Goal: Communication & Community: Answer question/provide support

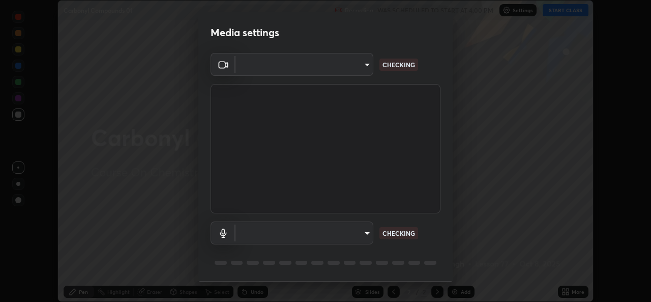
scroll to position [32, 0]
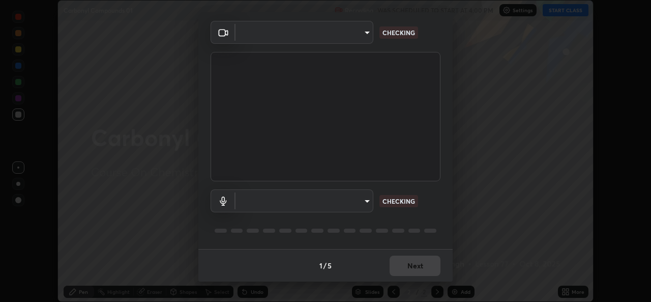
type input "d5dd4d4f0ad50d578cabb58e37a21e958f8cd01c412184e56a13254a0c40bdc7"
click at [323, 207] on body "Erase all Carbonyl Compounds 01 Recording WAS SCHEDULED TO START AT 4:00 PM Set…" at bounding box center [325, 151] width 651 height 302
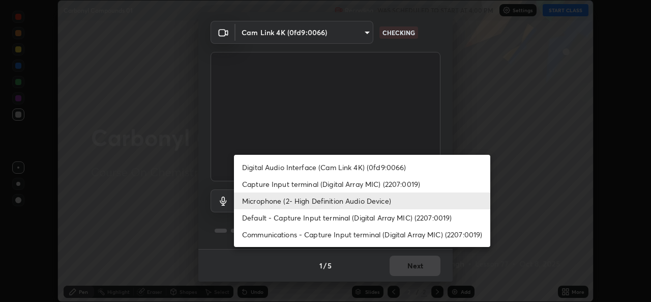
click at [309, 179] on li "Capture Input terminal (Digital Array MIC) (2207:0019)" at bounding box center [362, 183] width 256 height 17
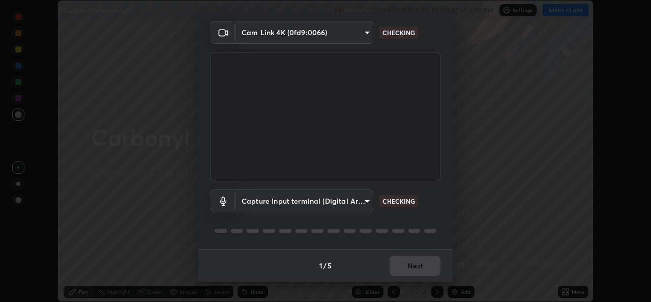
click at [301, 201] on body "Erase all Carbonyl Compounds 01 Recording WAS SCHEDULED TO START AT 4:00 PM Set…" at bounding box center [325, 151] width 651 height 302
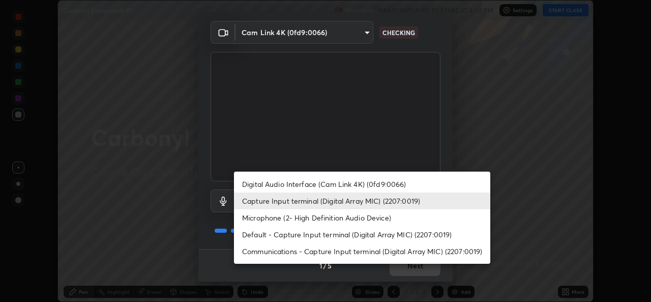
click at [294, 221] on li "Microphone (2- High Definition Audio Device)" at bounding box center [362, 217] width 256 height 17
type input "36cd9f89a23acff87b04cca3604351d0b29241054667b16386bdc59ab177bbc1"
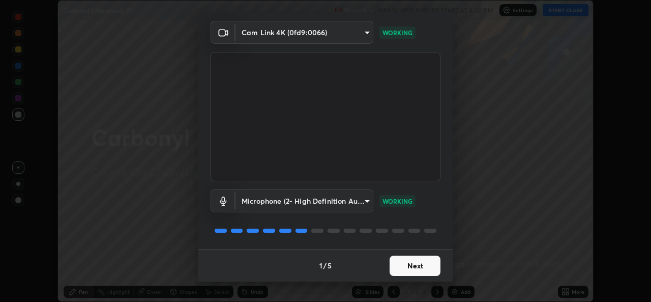
click at [418, 264] on button "Next" at bounding box center [414, 265] width 51 height 20
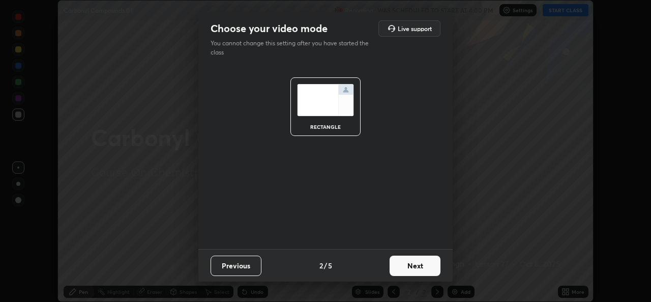
click at [432, 266] on button "Next" at bounding box center [414, 265] width 51 height 20
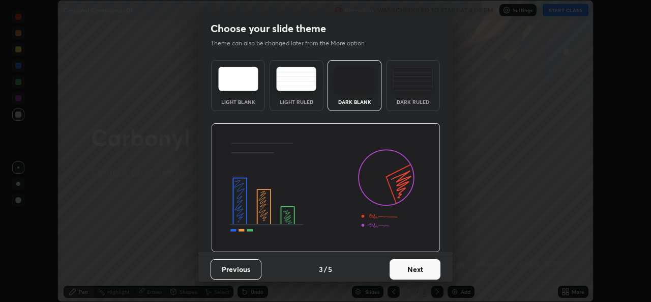
click at [435, 268] on button "Next" at bounding box center [414, 269] width 51 height 20
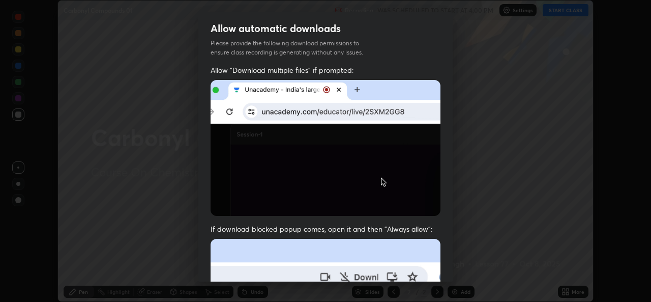
click at [444, 271] on div "Allow "Download multiple files" if prompted: If download blocked popup comes, o…" at bounding box center [325, 279] width 254 height 428
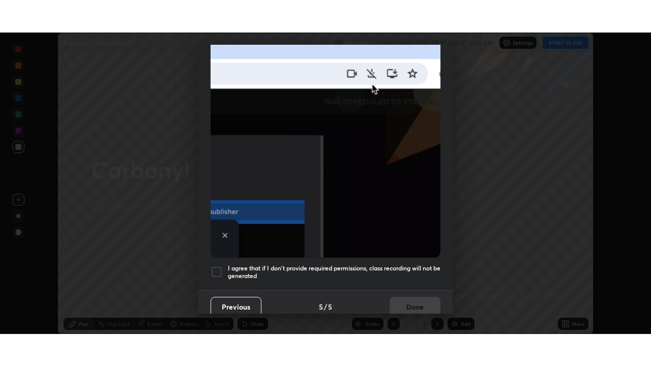
scroll to position [239, 0]
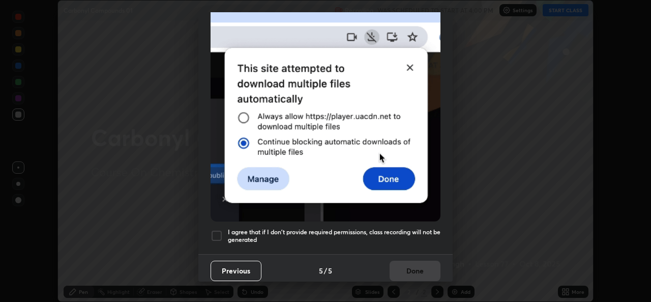
click at [216, 229] on div at bounding box center [217, 235] width 12 height 12
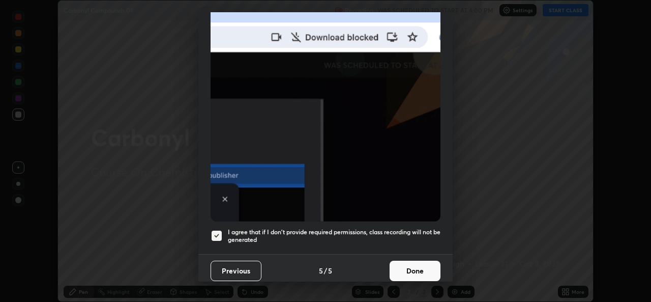
click at [418, 268] on button "Done" at bounding box center [414, 270] width 51 height 20
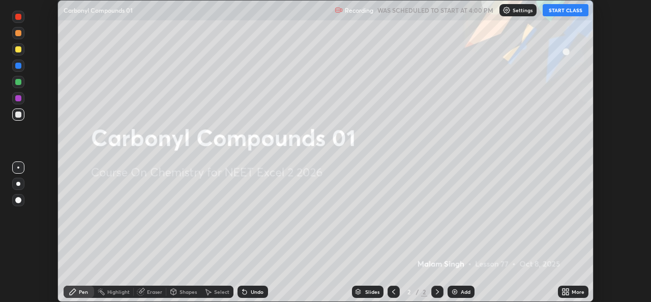
click at [577, 13] on button "START CLASS" at bounding box center [566, 10] width 46 height 12
click at [566, 291] on icon at bounding box center [565, 291] width 8 height 8
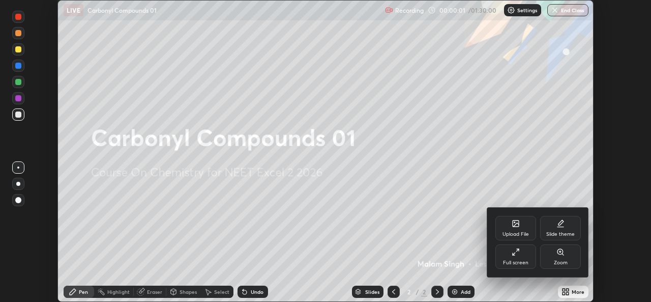
click at [522, 256] on div "Full screen" at bounding box center [515, 256] width 41 height 24
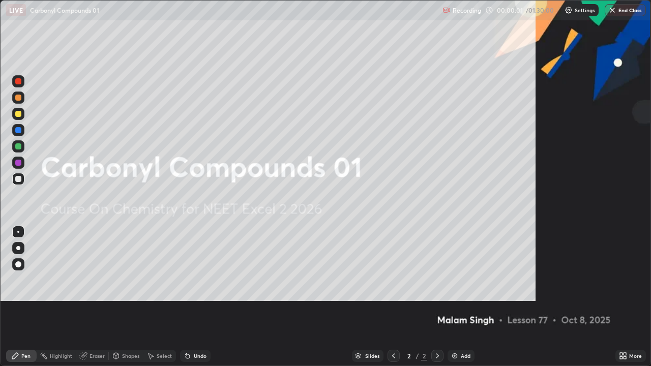
scroll to position [0, 0]
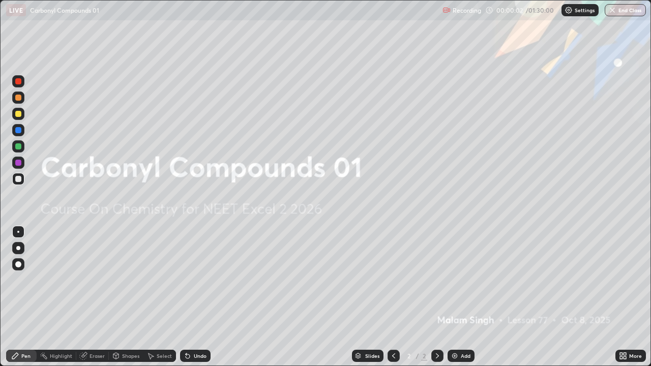
click at [454, 301] on img at bounding box center [455, 356] width 8 height 8
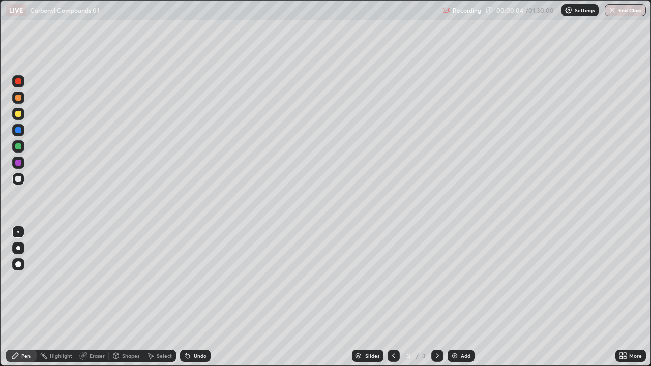
click at [18, 248] on div at bounding box center [18, 248] width 4 height 4
click at [18, 98] on div at bounding box center [18, 98] width 6 height 6
click at [18, 114] on div at bounding box center [18, 114] width 6 height 6
click at [19, 177] on div at bounding box center [18, 179] width 6 height 6
click at [19, 146] on div at bounding box center [18, 146] width 6 height 6
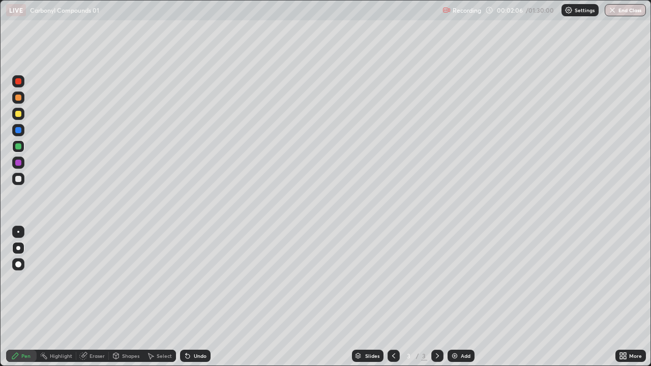
click at [19, 111] on div at bounding box center [18, 114] width 6 height 6
click at [18, 179] on div at bounding box center [18, 179] width 6 height 6
click at [18, 117] on div at bounding box center [18, 114] width 12 height 12
click at [21, 182] on div at bounding box center [18, 179] width 12 height 12
click at [21, 115] on div at bounding box center [18, 114] width 6 height 6
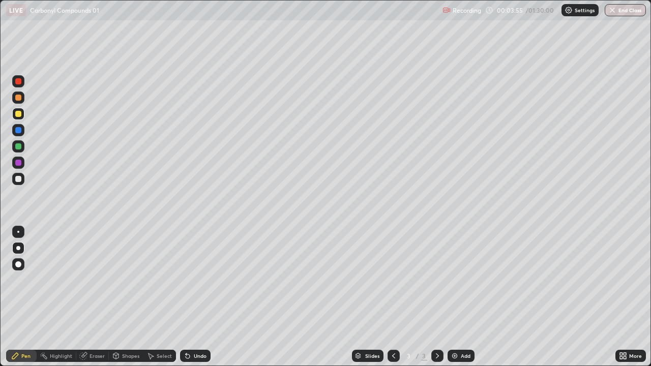
click at [20, 148] on div at bounding box center [18, 146] width 6 height 6
click at [17, 183] on div at bounding box center [18, 179] width 12 height 12
click at [18, 147] on div at bounding box center [18, 146] width 6 height 6
click at [15, 116] on div at bounding box center [18, 114] width 12 height 12
click at [19, 182] on div at bounding box center [18, 179] width 6 height 6
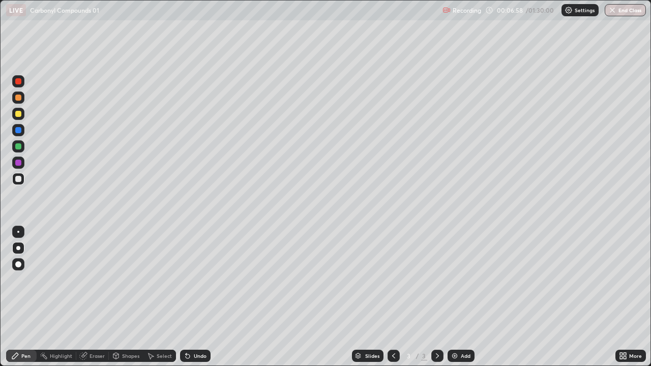
click at [459, 301] on div "Add" at bounding box center [460, 356] width 27 height 12
click at [20, 99] on div at bounding box center [18, 98] width 6 height 6
click at [190, 301] on icon at bounding box center [188, 356] width 8 height 8
click at [20, 178] on div at bounding box center [18, 179] width 6 height 6
click at [17, 102] on div at bounding box center [18, 98] width 12 height 12
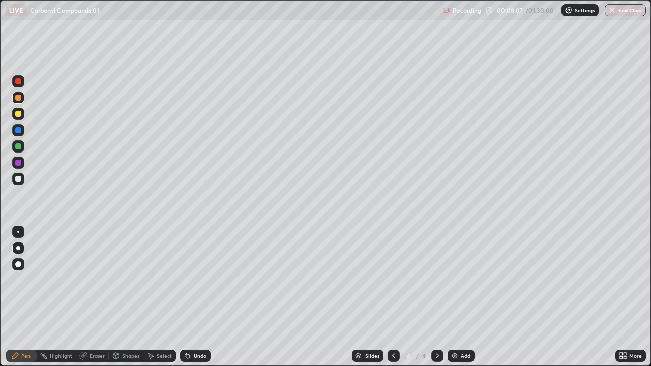
click at [90, 301] on div "Eraser" at bounding box center [96, 355] width 15 height 5
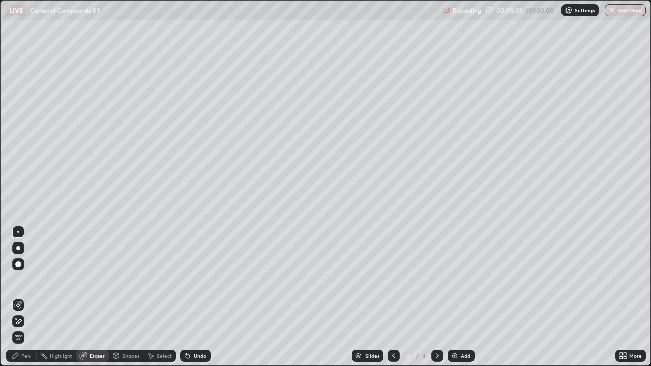
click at [22, 301] on div "Pen" at bounding box center [25, 355] width 9 height 5
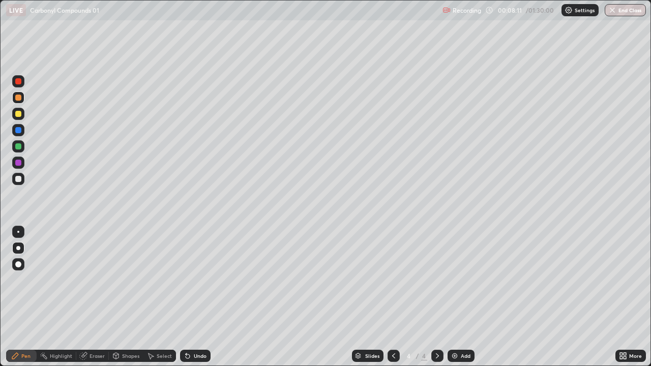
click at [21, 116] on div at bounding box center [18, 114] width 12 height 12
click at [191, 301] on div "Undo" at bounding box center [195, 356] width 31 height 12
click at [194, 301] on div "Undo" at bounding box center [200, 355] width 13 height 5
click at [202, 301] on div "Undo" at bounding box center [200, 355] width 13 height 5
click at [14, 178] on div at bounding box center [18, 179] width 12 height 12
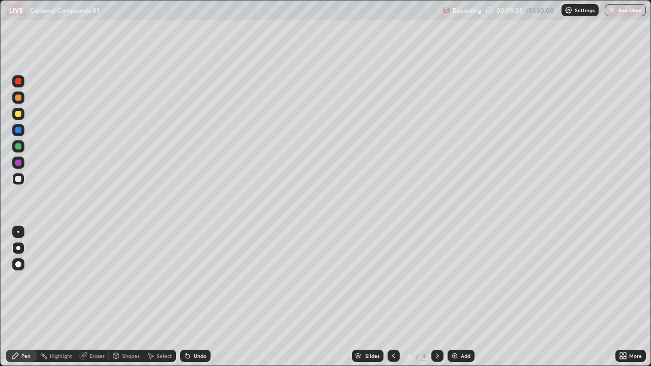
click at [20, 97] on div at bounding box center [18, 98] width 6 height 6
click at [19, 179] on div at bounding box center [18, 179] width 6 height 6
click at [456, 301] on img at bounding box center [455, 356] width 8 height 8
click at [16, 98] on div at bounding box center [18, 98] width 6 height 6
click at [16, 179] on div at bounding box center [18, 179] width 6 height 6
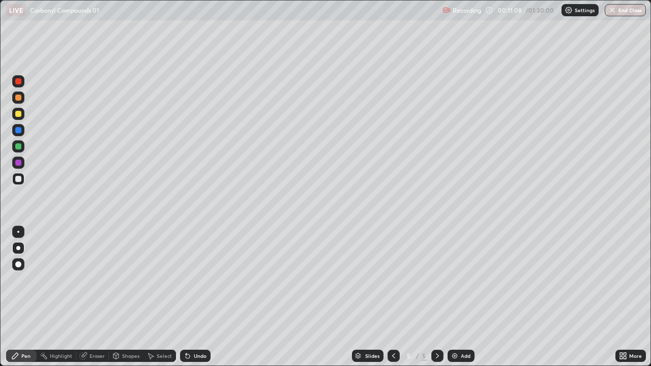
click at [18, 114] on div at bounding box center [18, 114] width 6 height 6
click at [23, 145] on div at bounding box center [18, 146] width 12 height 12
click at [20, 178] on div at bounding box center [18, 179] width 6 height 6
click at [23, 145] on div at bounding box center [18, 146] width 12 height 12
click at [18, 98] on div at bounding box center [18, 98] width 6 height 6
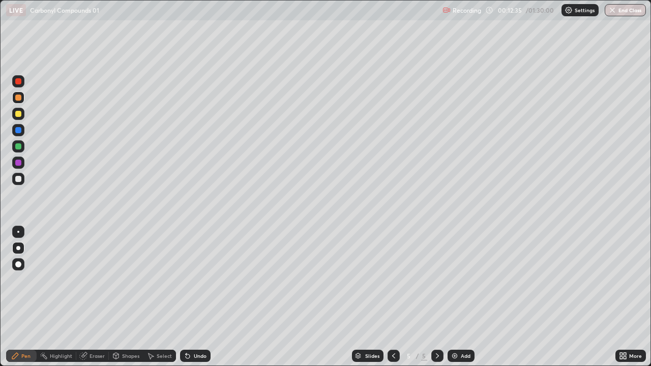
click at [14, 179] on div at bounding box center [18, 179] width 12 height 12
click at [19, 118] on div at bounding box center [18, 114] width 12 height 12
click at [18, 178] on div at bounding box center [18, 179] width 6 height 6
click at [19, 147] on div at bounding box center [18, 146] width 6 height 6
click at [19, 179] on div at bounding box center [18, 179] width 6 height 6
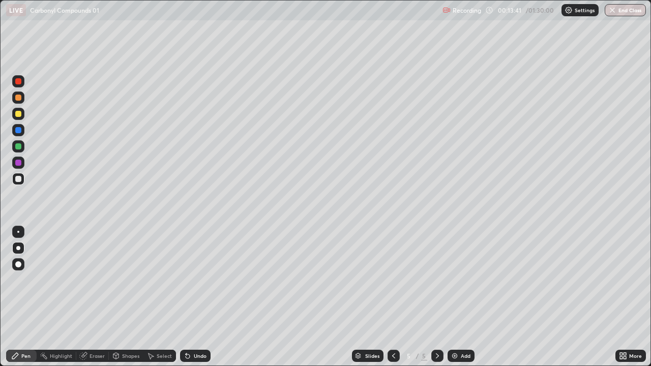
click at [91, 301] on div "Eraser" at bounding box center [96, 355] width 15 height 5
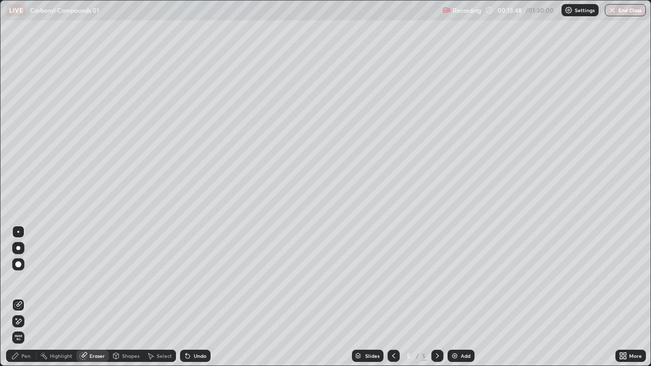
click at [23, 301] on div "Pen" at bounding box center [25, 355] width 9 height 5
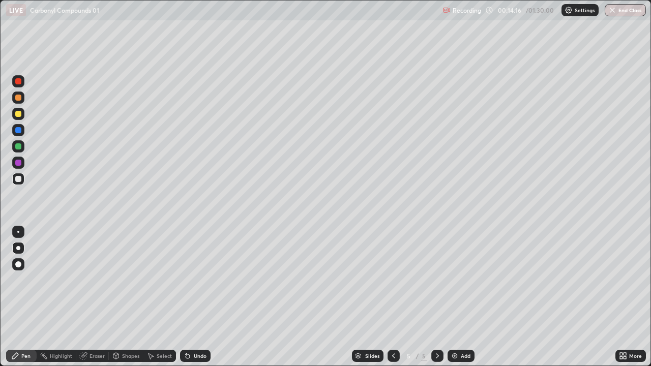
click at [20, 148] on div at bounding box center [18, 146] width 6 height 6
click at [21, 179] on div at bounding box center [18, 179] width 6 height 6
click at [20, 113] on div at bounding box center [18, 114] width 6 height 6
click at [458, 301] on div "Add" at bounding box center [460, 356] width 27 height 12
click at [17, 98] on div at bounding box center [18, 98] width 6 height 6
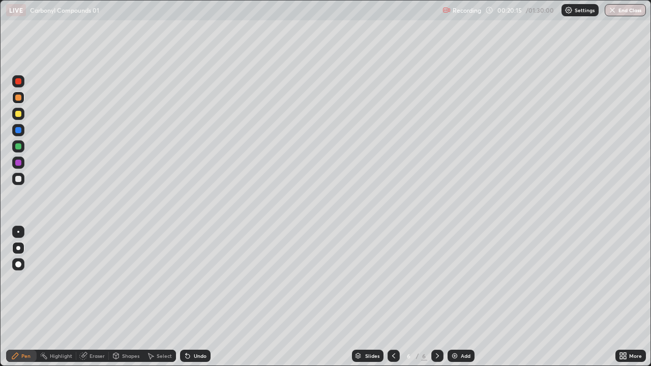
click at [186, 301] on icon at bounding box center [186, 353] width 1 height 1
click at [16, 113] on div at bounding box center [18, 114] width 6 height 6
click at [16, 180] on div at bounding box center [18, 179] width 6 height 6
click at [14, 99] on div at bounding box center [18, 98] width 12 height 12
click at [17, 146] on div at bounding box center [18, 146] width 6 height 6
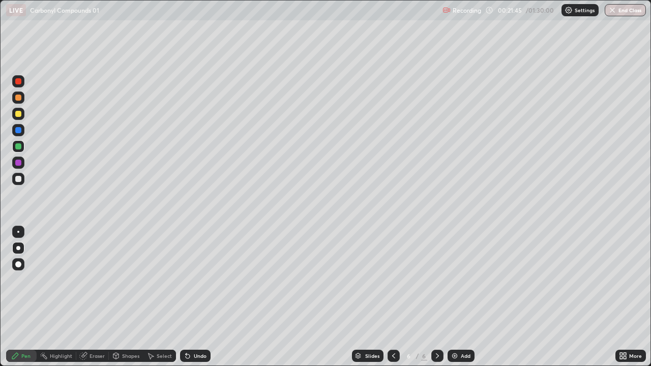
click at [19, 180] on div at bounding box center [18, 179] width 6 height 6
click at [18, 99] on div at bounding box center [18, 98] width 6 height 6
click at [17, 146] on div at bounding box center [18, 146] width 6 height 6
click at [18, 131] on div at bounding box center [18, 130] width 6 height 6
click at [18, 178] on div at bounding box center [18, 179] width 6 height 6
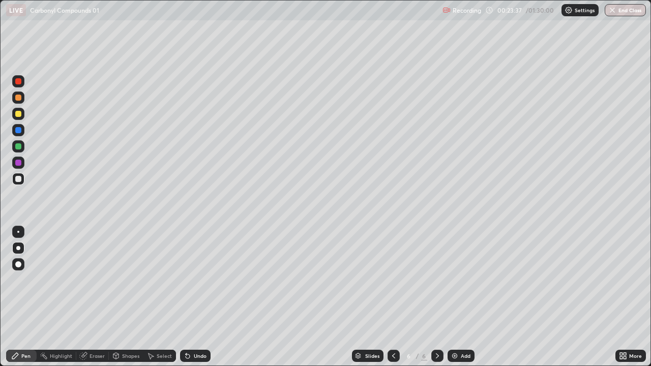
click at [19, 115] on div at bounding box center [18, 114] width 6 height 6
click at [18, 147] on div at bounding box center [18, 146] width 6 height 6
click at [17, 179] on div at bounding box center [18, 179] width 6 height 6
click at [18, 99] on div at bounding box center [18, 98] width 6 height 6
click at [21, 181] on div at bounding box center [18, 179] width 6 height 6
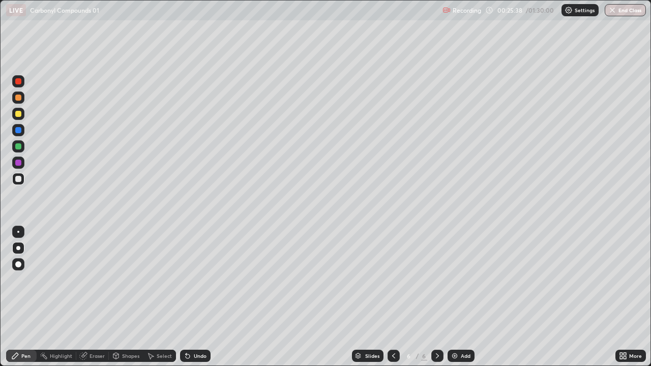
click at [21, 146] on div at bounding box center [18, 146] width 6 height 6
click at [122, 301] on div "Shapes" at bounding box center [130, 355] width 17 height 5
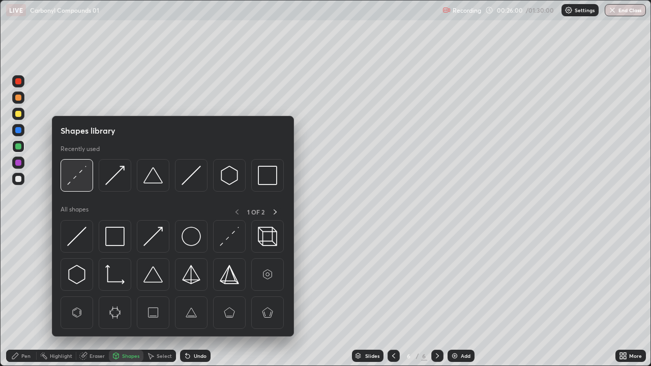
click at [69, 178] on img at bounding box center [76, 175] width 19 height 19
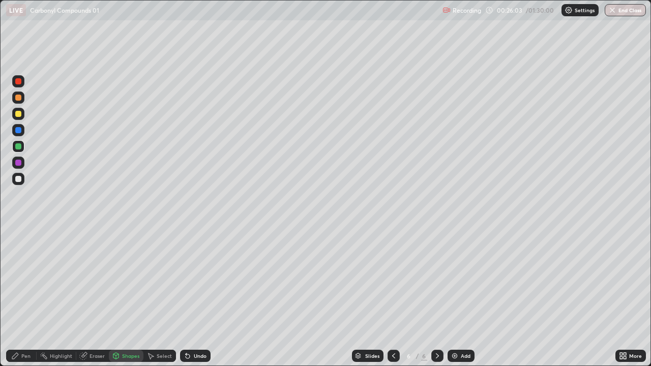
click at [20, 301] on div "Pen" at bounding box center [21, 356] width 31 height 12
click at [18, 178] on div at bounding box center [18, 179] width 6 height 6
click at [127, 301] on div "Shapes" at bounding box center [130, 355] width 17 height 5
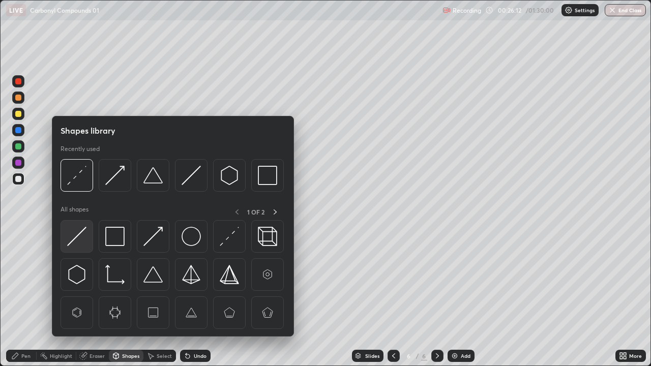
click at [77, 234] on img at bounding box center [76, 236] width 19 height 19
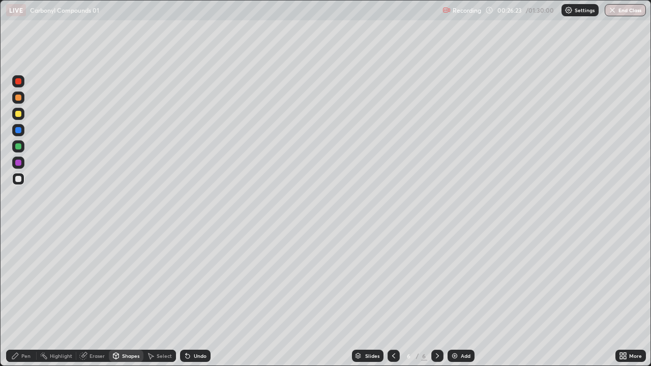
click at [28, 301] on div "Pen" at bounding box center [25, 355] width 9 height 5
click at [134, 301] on div "Shapes" at bounding box center [130, 355] width 17 height 5
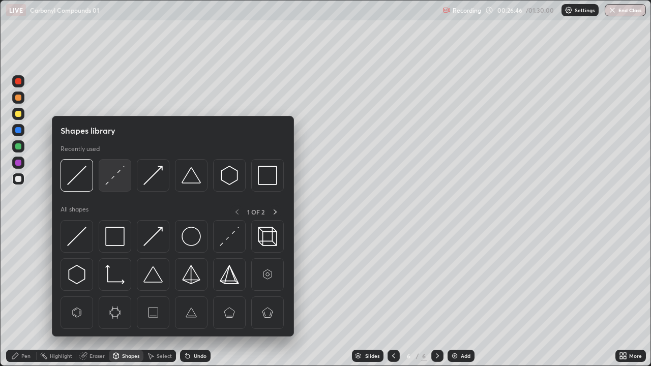
click at [119, 174] on img at bounding box center [114, 175] width 19 height 19
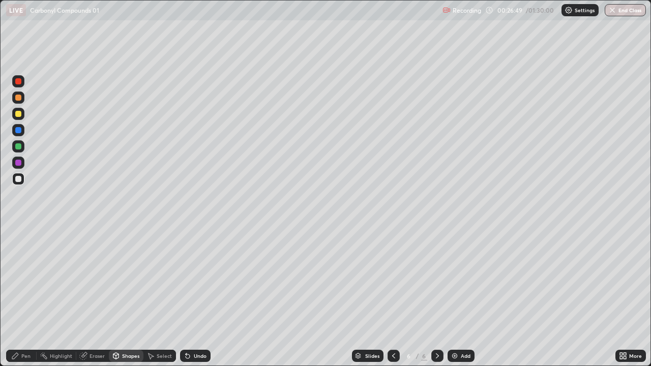
click at [27, 301] on div "Pen" at bounding box center [21, 356] width 31 height 12
click at [191, 301] on div "Undo" at bounding box center [195, 356] width 31 height 12
click at [129, 301] on div "Shapes" at bounding box center [130, 355] width 17 height 5
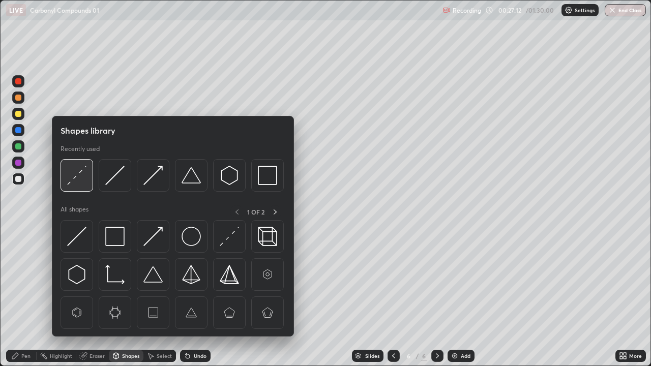
click at [82, 174] on img at bounding box center [76, 175] width 19 height 19
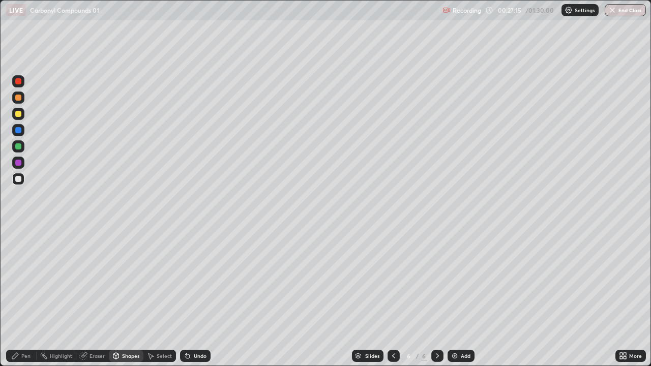
click at [25, 301] on div "Pen" at bounding box center [25, 355] width 9 height 5
click at [128, 301] on div "Shapes" at bounding box center [130, 355] width 17 height 5
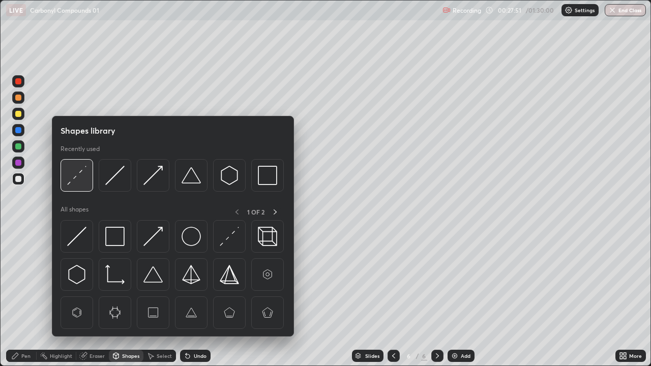
click at [77, 173] on img at bounding box center [76, 175] width 19 height 19
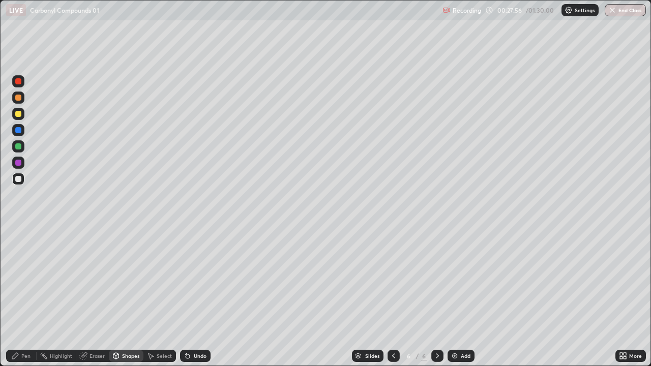
click at [25, 301] on div "Pen" at bounding box center [25, 355] width 9 height 5
click at [20, 113] on div at bounding box center [18, 114] width 6 height 6
click at [17, 181] on div at bounding box center [18, 179] width 6 height 6
click at [18, 117] on div at bounding box center [18, 114] width 12 height 12
click at [19, 160] on div at bounding box center [18, 163] width 6 height 6
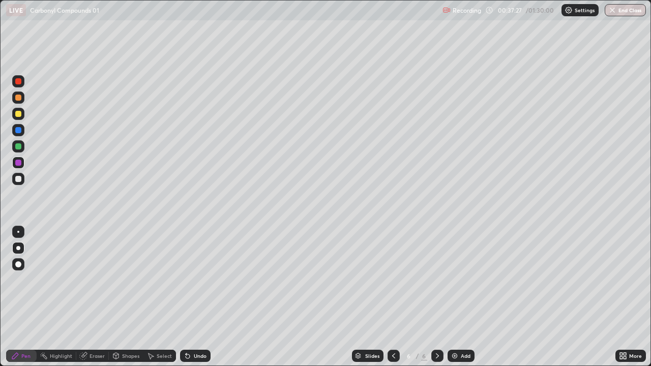
click at [461, 301] on div "Add" at bounding box center [466, 355] width 10 height 5
click at [18, 97] on div at bounding box center [18, 98] width 6 height 6
click at [118, 301] on icon at bounding box center [116, 356] width 6 height 6
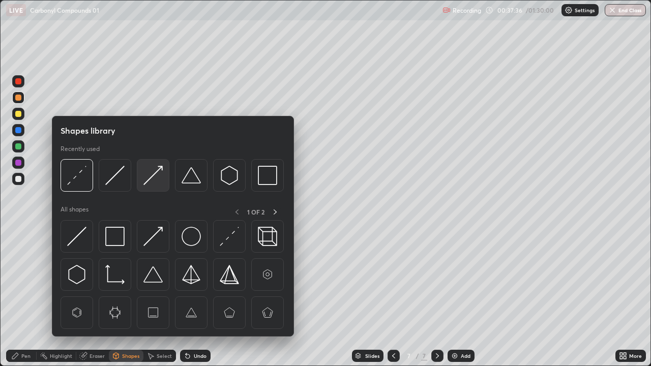
click at [158, 171] on img at bounding box center [152, 175] width 19 height 19
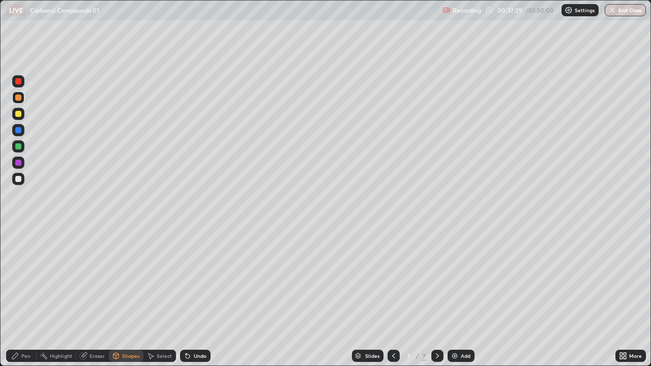
click at [22, 301] on div "Pen" at bounding box center [21, 356] width 31 height 12
click at [19, 180] on div at bounding box center [18, 179] width 6 height 6
click at [23, 116] on div at bounding box center [18, 114] width 12 height 12
click at [91, 301] on div "Eraser" at bounding box center [96, 355] width 15 height 5
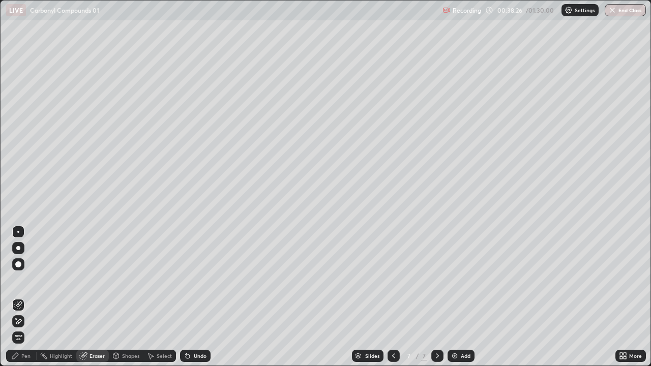
click at [23, 301] on div "Pen" at bounding box center [25, 355] width 9 height 5
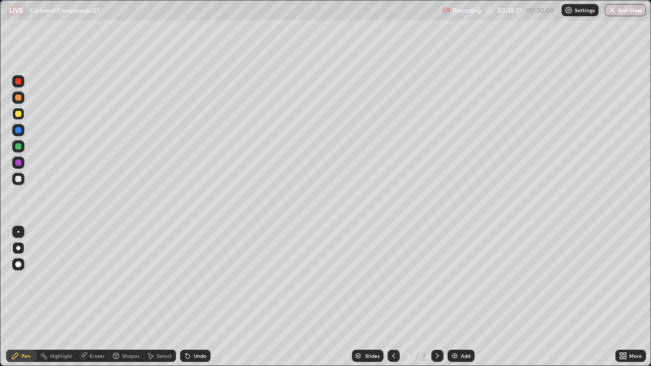
click at [18, 178] on div at bounding box center [18, 179] width 6 height 6
click at [20, 114] on div at bounding box center [18, 114] width 6 height 6
click at [18, 146] on div at bounding box center [18, 146] width 6 height 6
click at [19, 184] on div at bounding box center [18, 179] width 12 height 12
click at [18, 113] on div at bounding box center [18, 114] width 6 height 6
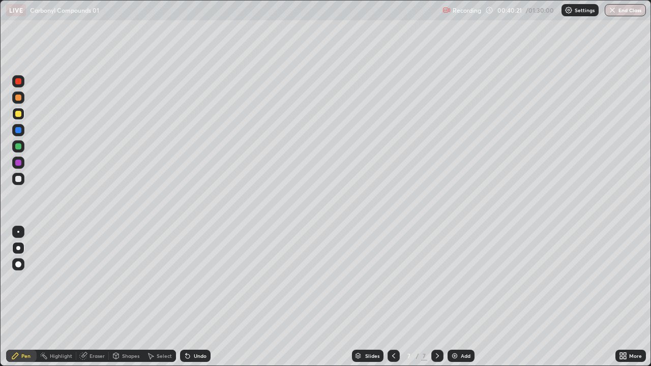
click at [19, 181] on div at bounding box center [18, 179] width 6 height 6
click at [91, 301] on div "Eraser" at bounding box center [96, 355] width 15 height 5
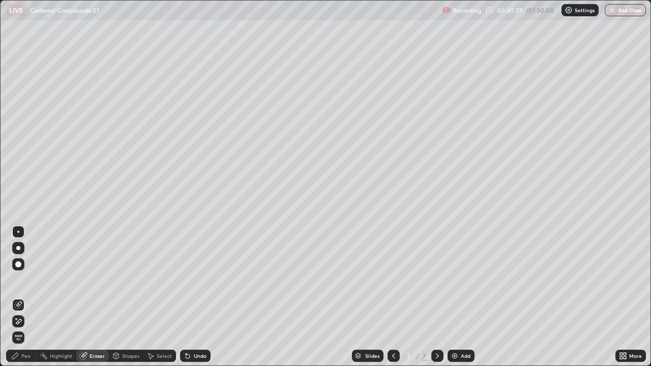
click at [27, 301] on div "Pen" at bounding box center [21, 356] width 31 height 12
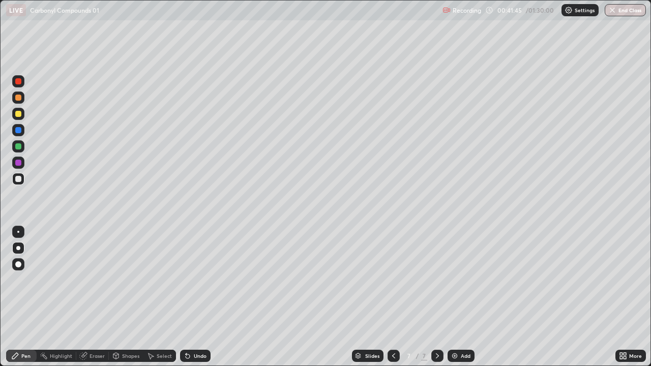
click at [394, 301] on icon at bounding box center [393, 355] width 3 height 5
click at [435, 301] on div at bounding box center [437, 356] width 12 height 12
click at [98, 301] on div "Eraser" at bounding box center [96, 355] width 15 height 5
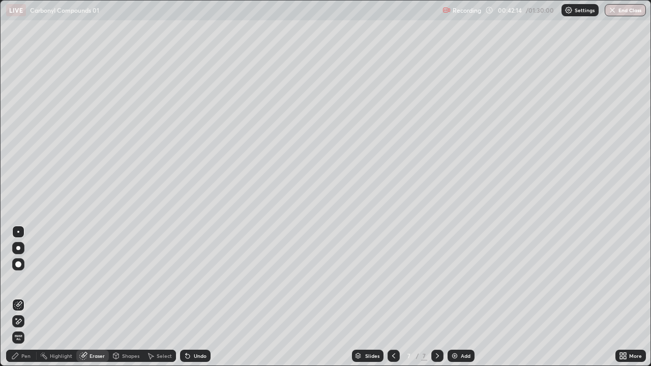
click at [19, 301] on icon at bounding box center [15, 356] width 8 height 8
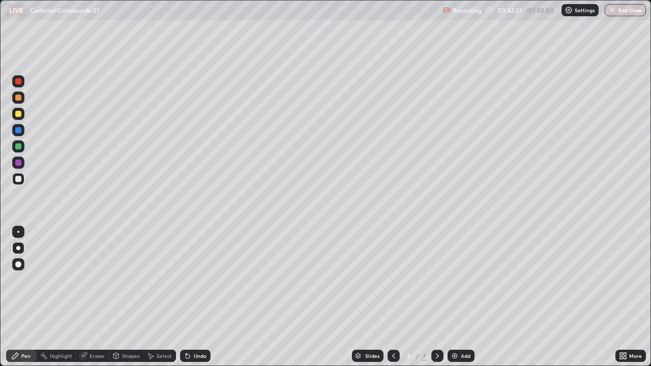
click at [19, 98] on div at bounding box center [18, 98] width 6 height 6
click at [20, 178] on div at bounding box center [18, 179] width 6 height 6
click at [19, 149] on div at bounding box center [18, 146] width 6 height 6
click at [18, 178] on div at bounding box center [18, 179] width 6 height 6
click at [18, 151] on div at bounding box center [18, 146] width 12 height 12
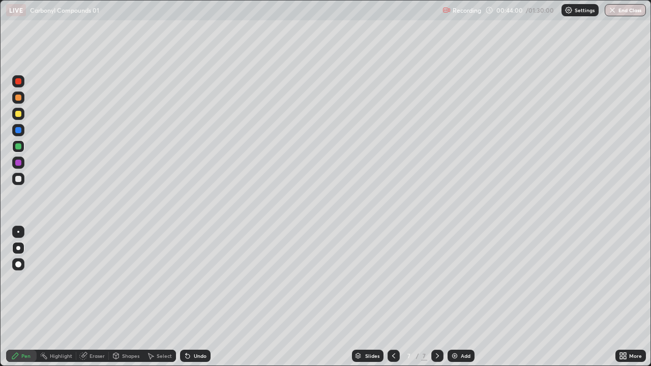
click at [19, 113] on div at bounding box center [18, 114] width 6 height 6
click at [17, 184] on div at bounding box center [18, 179] width 12 height 12
click at [16, 114] on div at bounding box center [18, 114] width 6 height 6
click at [391, 301] on icon at bounding box center [393, 356] width 8 height 8
click at [436, 301] on icon at bounding box center [437, 356] width 8 height 8
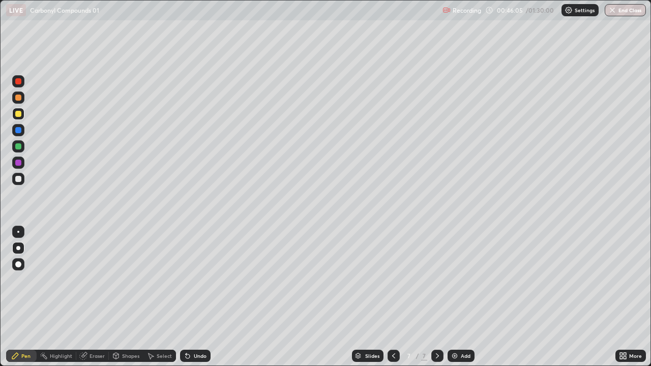
click at [20, 144] on div at bounding box center [18, 146] width 6 height 6
click at [392, 301] on icon at bounding box center [393, 356] width 8 height 8
click at [436, 301] on div at bounding box center [437, 356] width 12 height 12
click at [18, 179] on div at bounding box center [18, 179] width 6 height 6
click at [17, 144] on div at bounding box center [18, 146] width 6 height 6
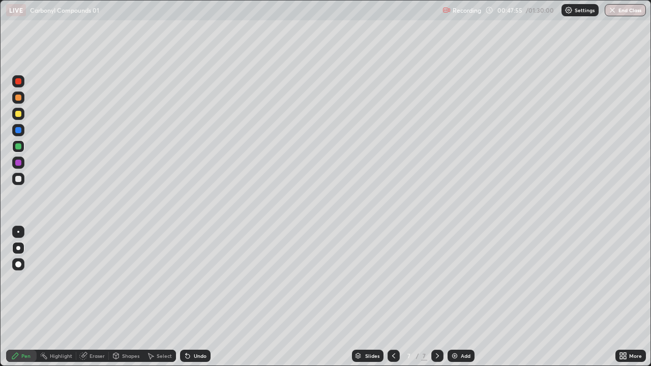
click at [19, 114] on div at bounding box center [18, 114] width 6 height 6
click at [21, 185] on div at bounding box center [18, 179] width 12 height 12
click at [16, 149] on div at bounding box center [18, 146] width 6 height 6
click at [17, 183] on div at bounding box center [18, 179] width 12 height 12
click at [194, 301] on div "Undo" at bounding box center [200, 355] width 13 height 5
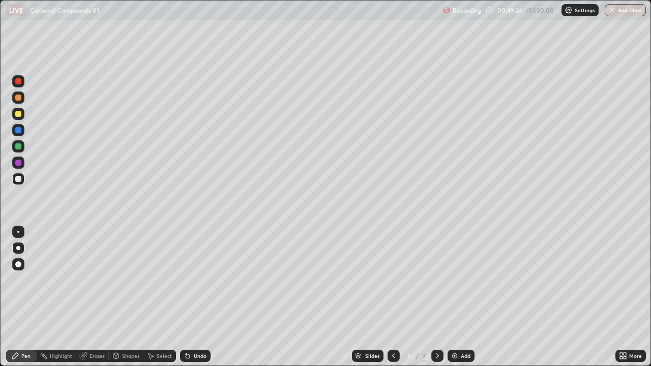
click at [96, 301] on div "Eraser" at bounding box center [96, 355] width 15 height 5
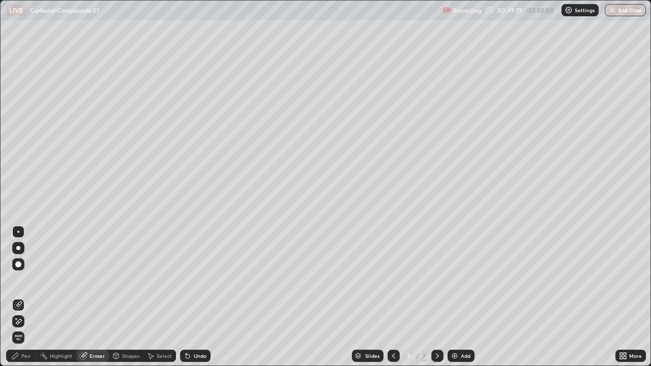
click at [22, 301] on div "Pen" at bounding box center [25, 355] width 9 height 5
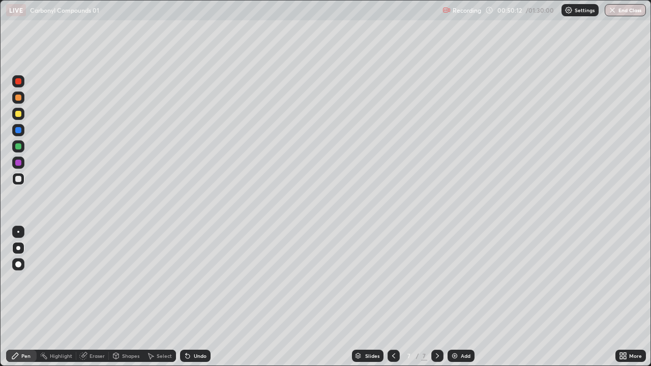
click at [18, 152] on div at bounding box center [18, 146] width 12 height 12
click at [93, 301] on div "Eraser" at bounding box center [96, 355] width 15 height 5
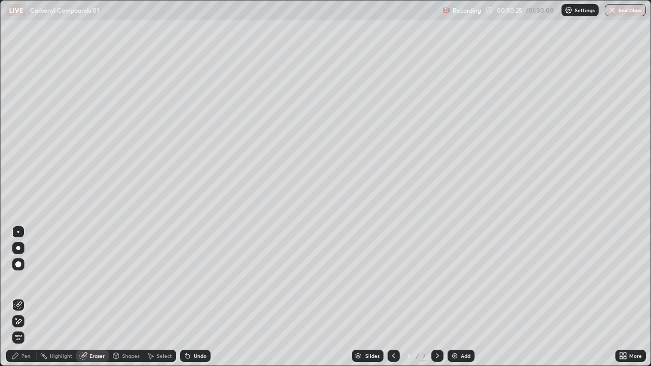
click at [27, 301] on div "Pen" at bounding box center [25, 355] width 9 height 5
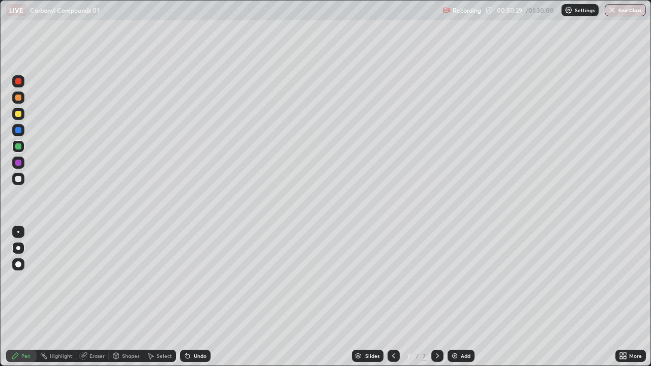
click at [18, 182] on div at bounding box center [18, 179] width 6 height 6
click at [17, 147] on div at bounding box center [18, 146] width 6 height 6
click at [20, 175] on div at bounding box center [18, 179] width 12 height 12
click at [20, 163] on div at bounding box center [18, 163] width 6 height 6
click at [19, 146] on div at bounding box center [18, 146] width 6 height 6
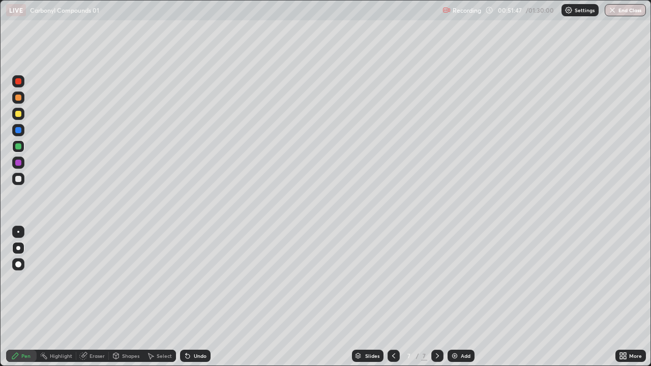
click at [188, 301] on icon at bounding box center [188, 356] width 4 height 4
click at [190, 301] on icon at bounding box center [188, 356] width 8 height 8
click at [18, 178] on div at bounding box center [18, 179] width 6 height 6
click at [18, 100] on div at bounding box center [18, 98] width 6 height 6
click at [22, 180] on div at bounding box center [18, 179] width 12 height 12
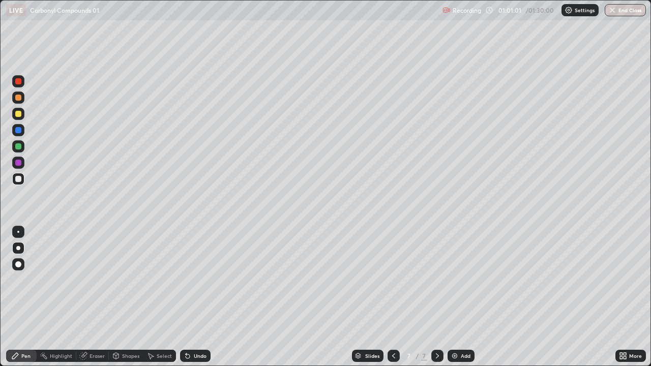
click at [453, 301] on img at bounding box center [455, 356] width 8 height 8
click at [24, 98] on div at bounding box center [18, 98] width 12 height 12
click at [18, 114] on div at bounding box center [18, 114] width 6 height 6
click at [20, 152] on div at bounding box center [18, 146] width 12 height 12
click at [392, 301] on icon at bounding box center [393, 355] width 3 height 5
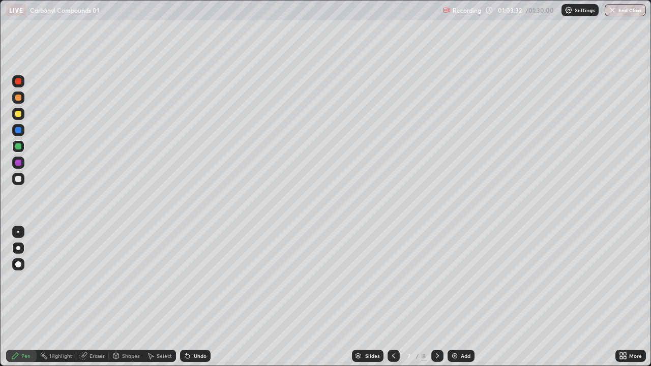
click at [436, 301] on icon at bounding box center [437, 356] width 8 height 8
click at [19, 182] on div at bounding box center [18, 179] width 6 height 6
click at [394, 301] on icon at bounding box center [393, 356] width 8 height 8
click at [391, 301] on icon at bounding box center [393, 356] width 8 height 8
click at [436, 301] on icon at bounding box center [437, 356] width 8 height 8
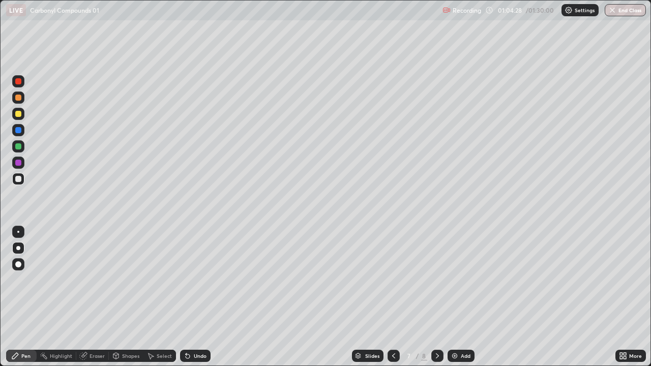
click at [436, 301] on icon at bounding box center [437, 356] width 8 height 8
click at [453, 301] on img at bounding box center [455, 356] width 8 height 8
click at [17, 97] on div at bounding box center [18, 98] width 6 height 6
click at [194, 301] on div "Undo" at bounding box center [200, 355] width 13 height 5
click at [192, 301] on div "Undo" at bounding box center [195, 356] width 31 height 12
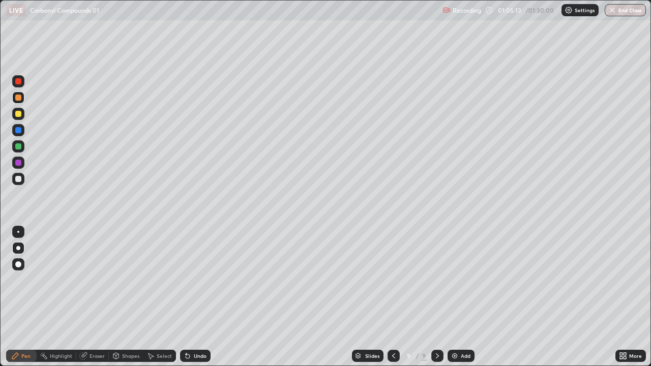
click at [20, 179] on div at bounding box center [18, 179] width 6 height 6
click at [17, 114] on div at bounding box center [18, 114] width 6 height 6
click at [200, 301] on div "Undo" at bounding box center [200, 355] width 13 height 5
click at [18, 181] on div at bounding box center [18, 179] width 6 height 6
click at [17, 97] on div at bounding box center [18, 98] width 6 height 6
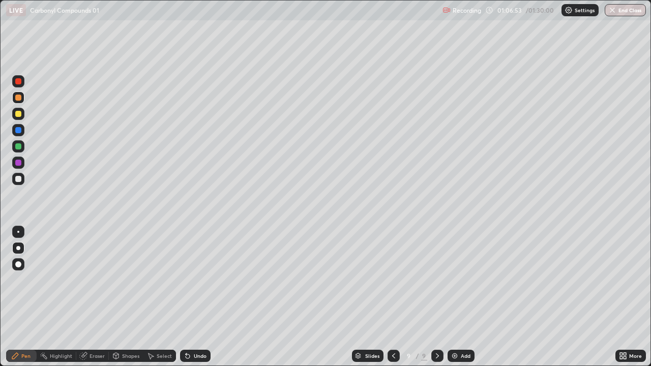
click at [19, 179] on div at bounding box center [18, 179] width 6 height 6
click at [19, 113] on div at bounding box center [18, 114] width 6 height 6
click at [20, 174] on div at bounding box center [18, 179] width 12 height 12
click at [19, 146] on div at bounding box center [18, 146] width 6 height 6
click at [189, 301] on icon at bounding box center [188, 356] width 8 height 8
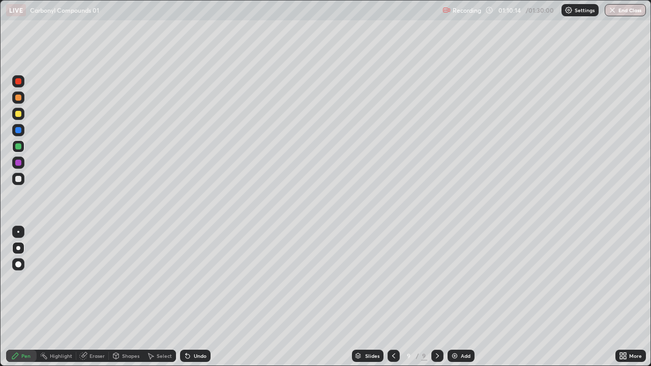
click at [18, 165] on div at bounding box center [18, 163] width 6 height 6
click at [18, 178] on div at bounding box center [18, 179] width 6 height 6
click at [18, 151] on div at bounding box center [18, 146] width 12 height 12
click at [19, 116] on div at bounding box center [18, 114] width 6 height 6
click at [448, 301] on div "Add" at bounding box center [460, 356] width 27 height 12
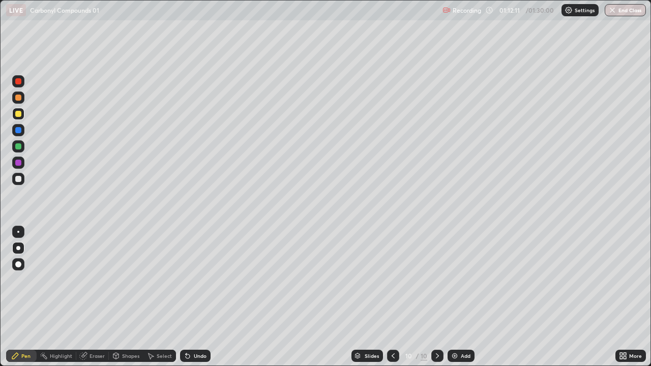
click at [16, 97] on div at bounding box center [18, 98] width 6 height 6
click at [128, 301] on div "Shapes" at bounding box center [126, 356] width 35 height 12
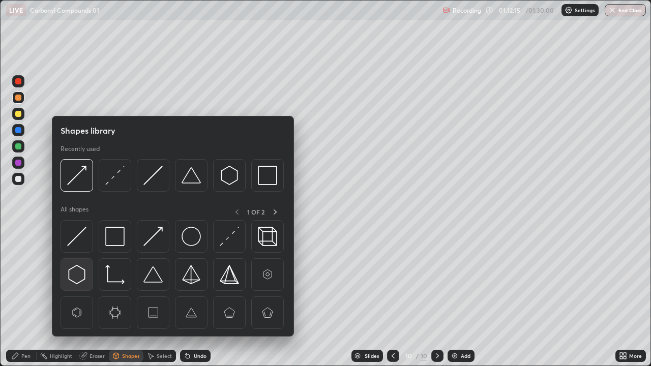
click at [79, 278] on img at bounding box center [76, 274] width 19 height 19
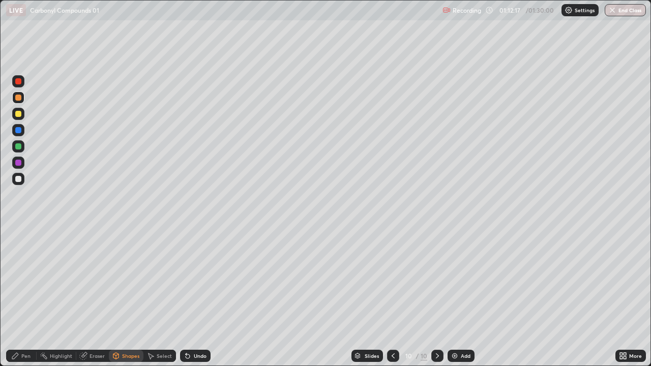
click at [28, 301] on div "Pen" at bounding box center [25, 355] width 9 height 5
click at [122, 301] on div "Shapes" at bounding box center [130, 355] width 17 height 5
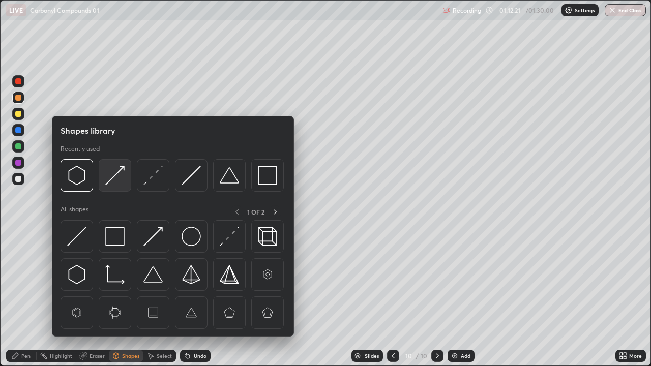
click at [123, 173] on img at bounding box center [114, 175] width 19 height 19
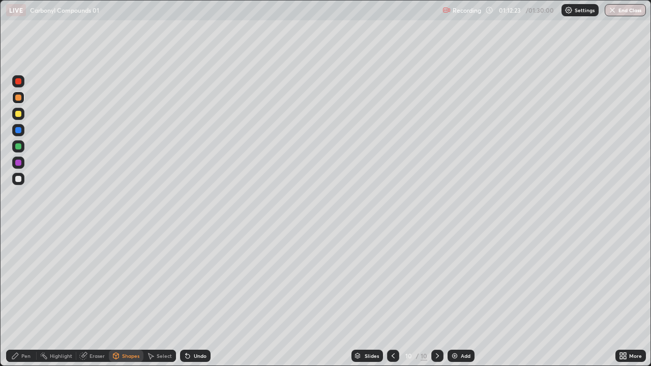
click at [21, 301] on div "Pen" at bounding box center [21, 356] width 31 height 12
click at [21, 177] on div at bounding box center [18, 179] width 6 height 6
click at [394, 301] on icon at bounding box center [393, 356] width 8 height 8
click at [392, 301] on icon at bounding box center [393, 356] width 8 height 8
click at [436, 301] on icon at bounding box center [437, 356] width 8 height 8
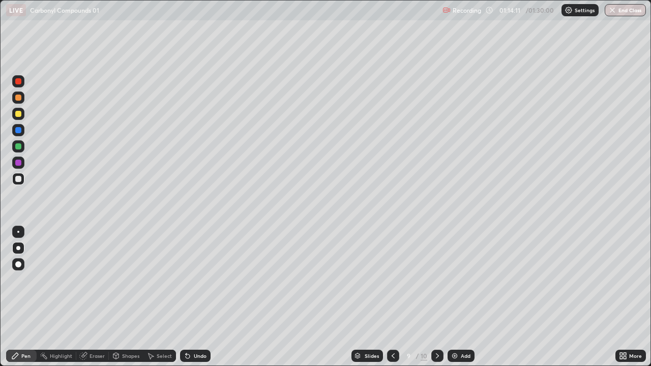
click at [436, 301] on icon at bounding box center [437, 356] width 8 height 8
click at [392, 301] on icon at bounding box center [393, 356] width 8 height 8
click at [435, 301] on icon at bounding box center [437, 356] width 8 height 8
click at [130, 301] on div "Shapes" at bounding box center [130, 355] width 17 height 5
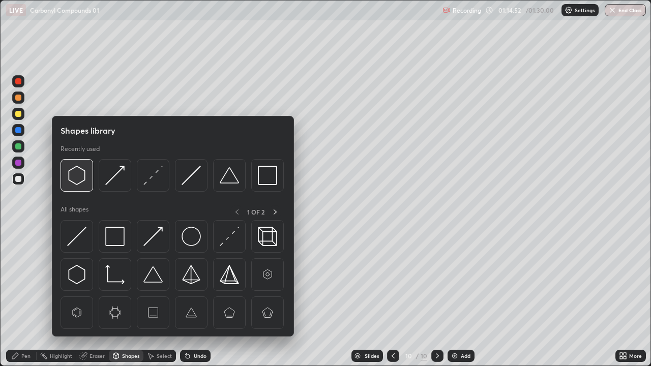
click at [80, 176] on img at bounding box center [76, 175] width 19 height 19
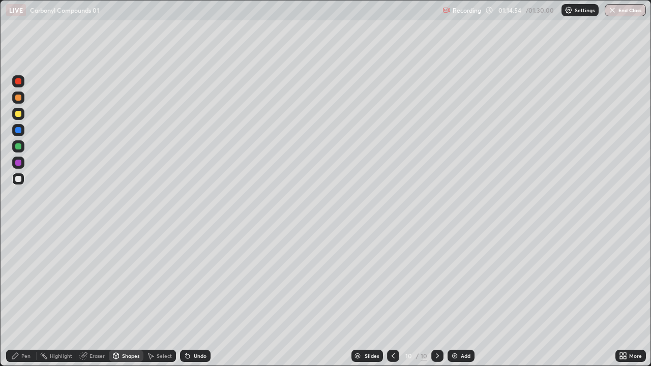
click at [25, 301] on div "Pen" at bounding box center [25, 355] width 9 height 5
click at [17, 118] on div at bounding box center [18, 114] width 12 height 12
click at [191, 301] on div "Undo" at bounding box center [195, 356] width 31 height 12
click at [194, 301] on div "Undo" at bounding box center [200, 355] width 13 height 5
click at [23, 182] on div at bounding box center [18, 179] width 12 height 12
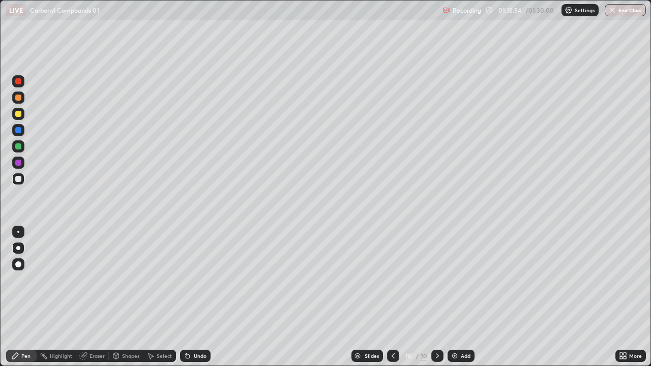
click at [16, 132] on div at bounding box center [18, 130] width 6 height 6
click at [17, 179] on div at bounding box center [18, 179] width 6 height 6
click at [16, 97] on div at bounding box center [18, 98] width 6 height 6
click at [122, 301] on div "Shapes" at bounding box center [130, 355] width 17 height 5
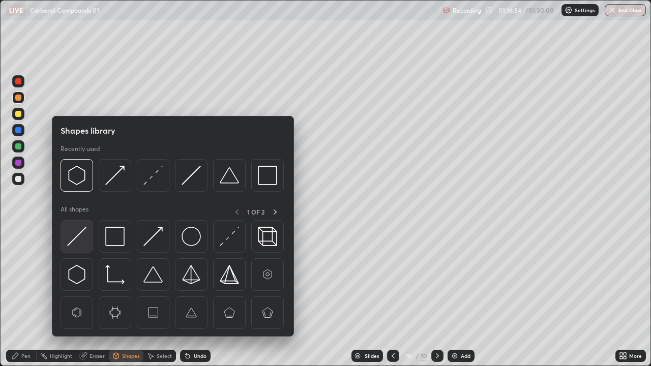
click at [79, 241] on img at bounding box center [76, 236] width 19 height 19
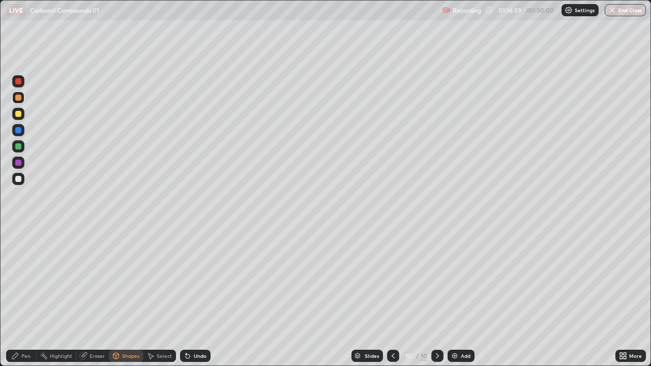
click at [20, 301] on div "Pen" at bounding box center [21, 356] width 31 height 12
click at [24, 177] on div at bounding box center [18, 179] width 12 height 12
click at [20, 114] on div at bounding box center [18, 114] width 6 height 6
click at [18, 179] on div at bounding box center [18, 179] width 6 height 6
click at [22, 103] on div at bounding box center [18, 98] width 12 height 12
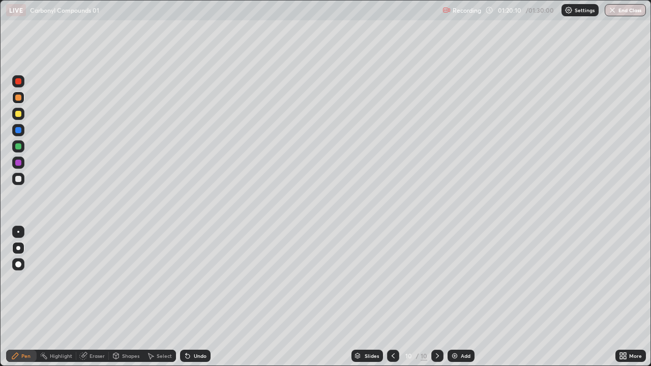
click at [19, 147] on div at bounding box center [18, 146] width 6 height 6
click at [20, 128] on div at bounding box center [18, 130] width 6 height 6
click at [19, 151] on div at bounding box center [18, 146] width 12 height 12
click at [19, 115] on div at bounding box center [18, 114] width 6 height 6
click at [618, 13] on button "End Class" at bounding box center [625, 10] width 41 height 12
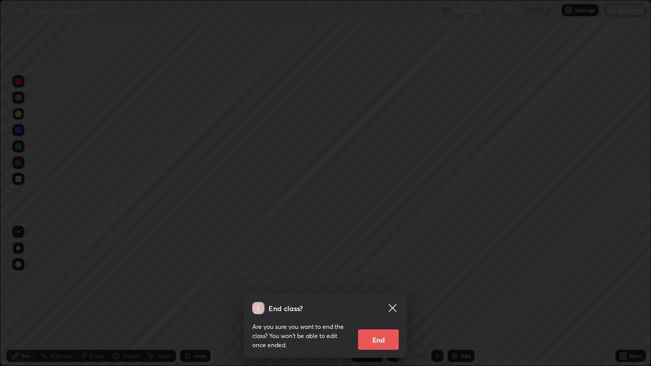
click at [385, 301] on button "End" at bounding box center [378, 339] width 41 height 20
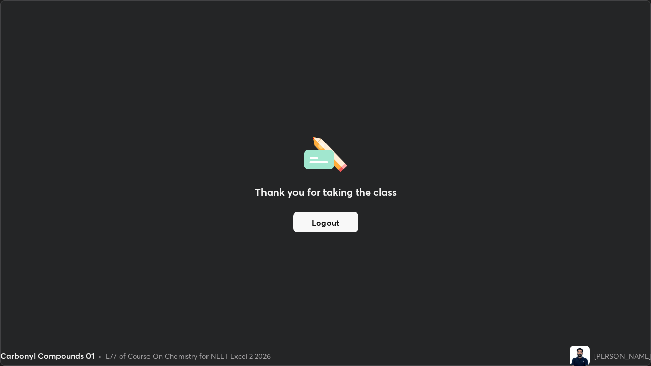
click at [330, 220] on button "Logout" at bounding box center [325, 222] width 65 height 20
click at [326, 220] on button "Logout" at bounding box center [325, 222] width 65 height 20
